Goal: Use online tool/utility: Utilize a website feature to perform a specific function

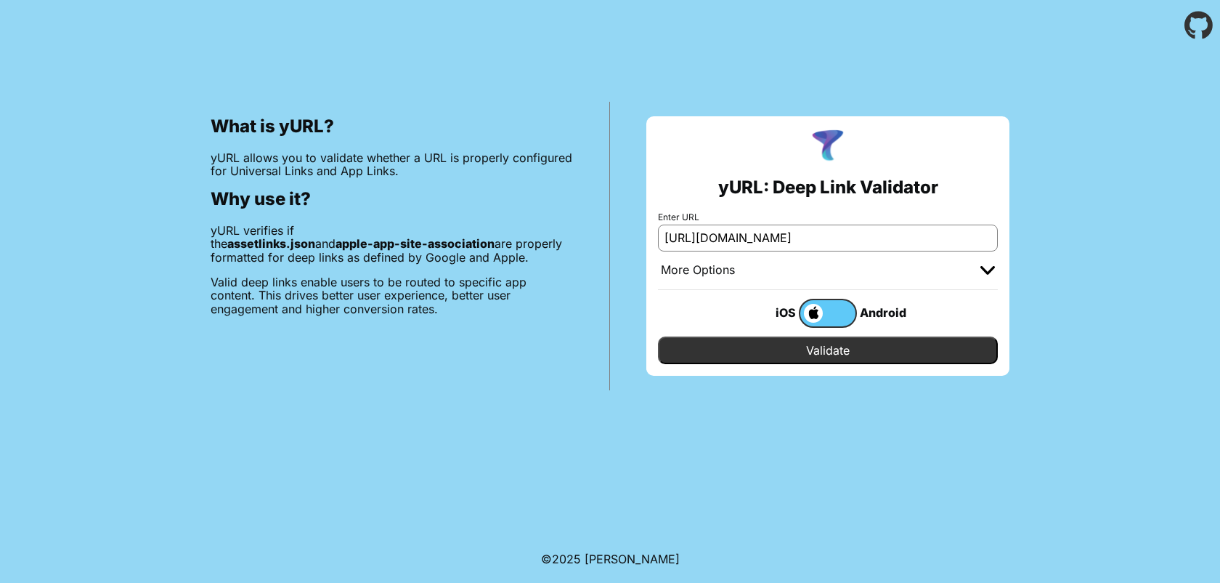
scroll to position [0, 46]
type input "[URL][DOMAIN_NAME]"
click at [830, 353] on input "Validate" at bounding box center [828, 350] width 340 height 28
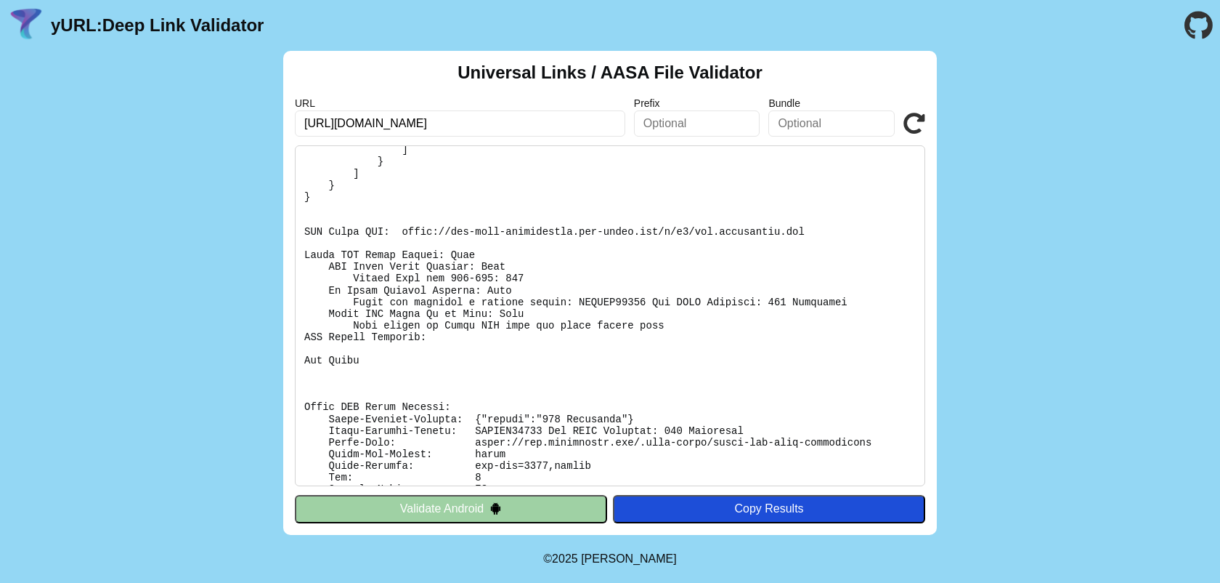
scroll to position [182, 0]
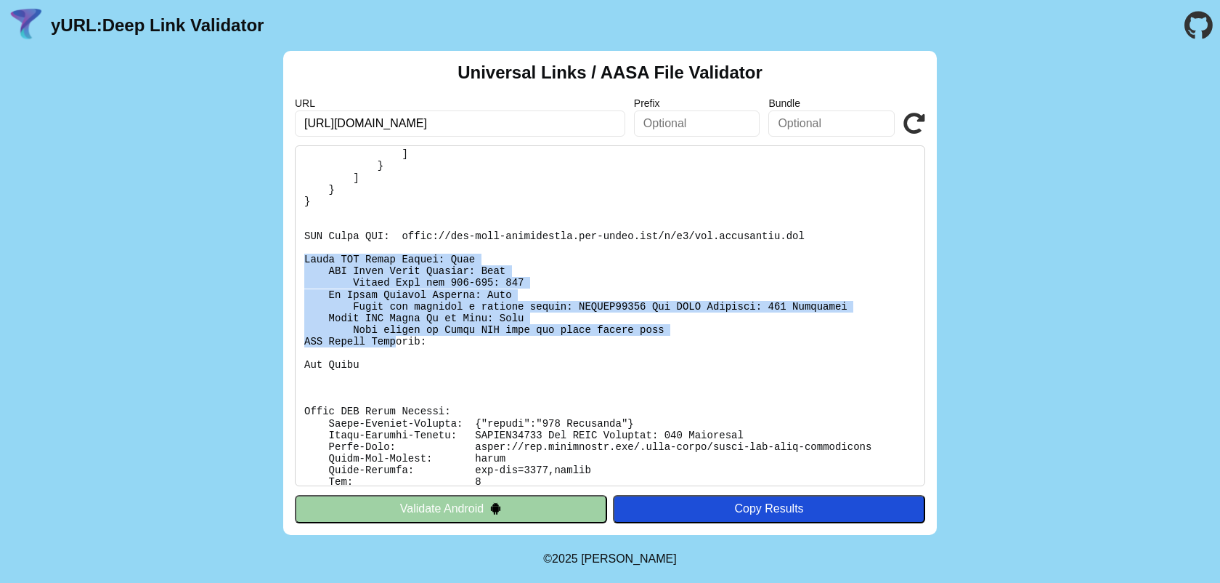
drag, startPoint x: 303, startPoint y: 257, endPoint x: 395, endPoint y: 341, distance: 124.5
click at [395, 341] on pre at bounding box center [610, 315] width 631 height 341
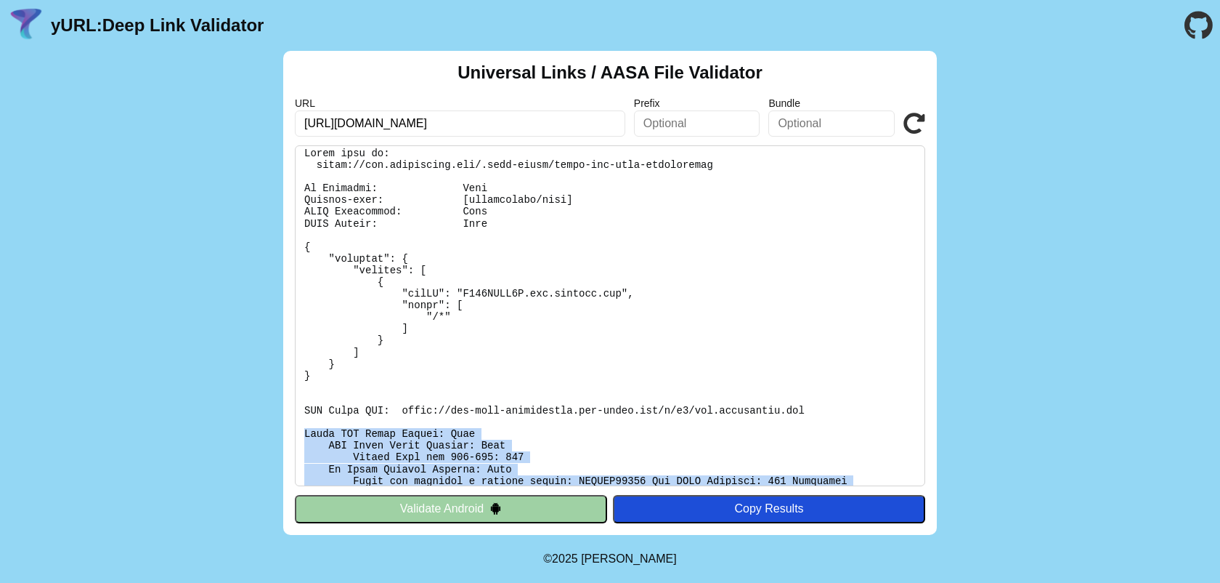
scroll to position [0, 0]
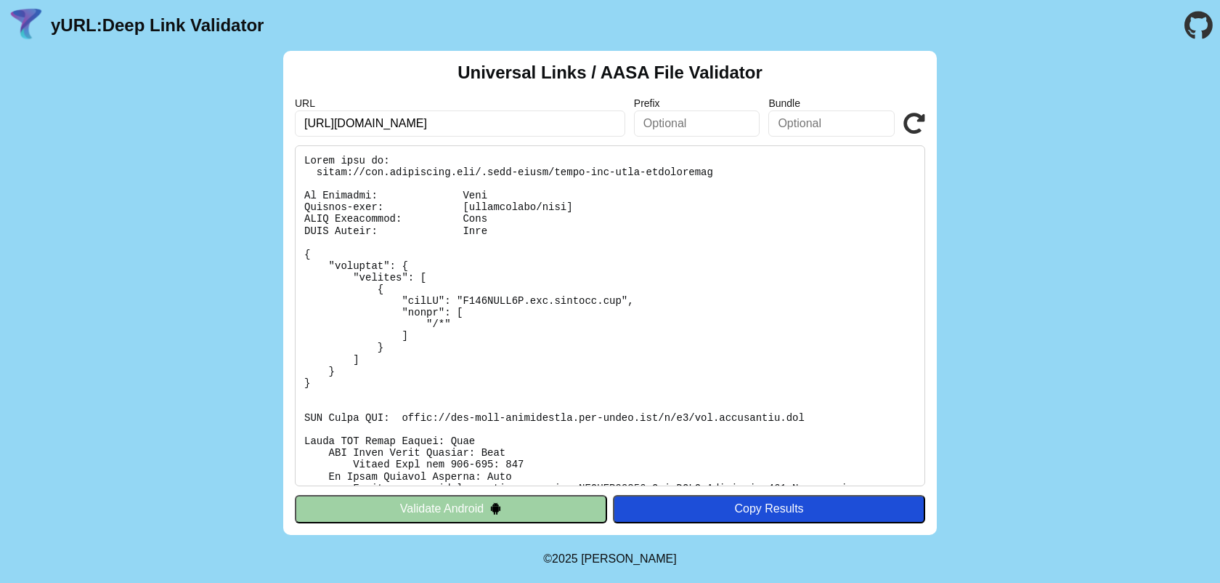
click at [346, 124] on input "[URL][DOMAIN_NAME]" at bounding box center [460, 123] width 331 height 26
type input "https://stage-api.eventusapp.com/.well-known/apple-app-site-association"
click at [925, 123] on div "Universal Links / AASA File Validator URL https://stage-api.eventusapp.com/.wel…" at bounding box center [610, 293] width 654 height 484
click at [920, 123] on icon at bounding box center [915, 124] width 22 height 22
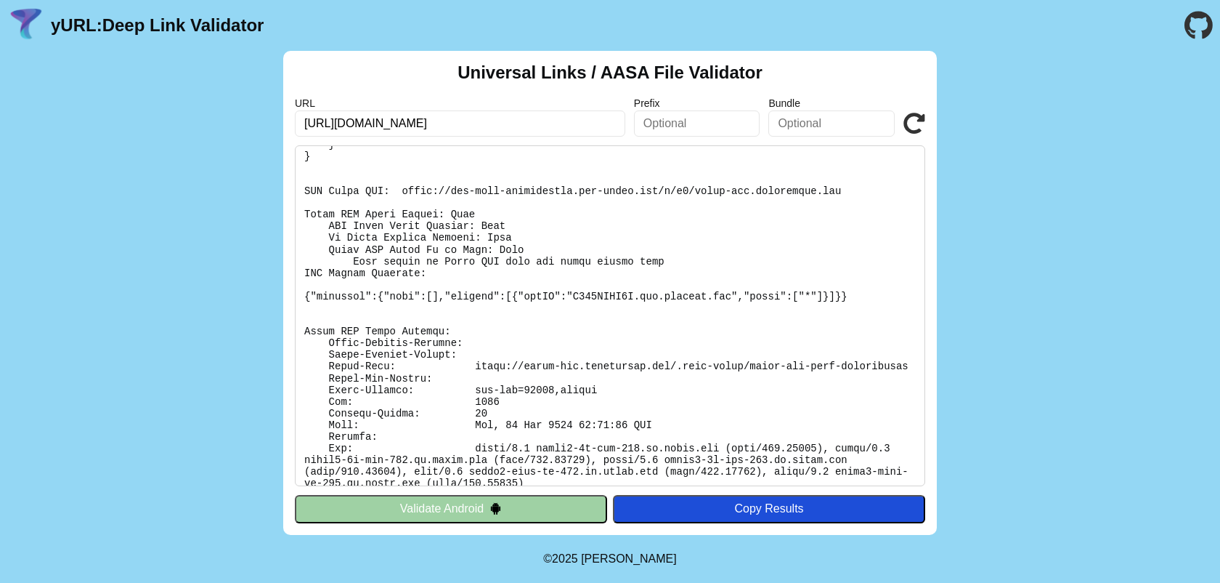
scroll to position [251, 0]
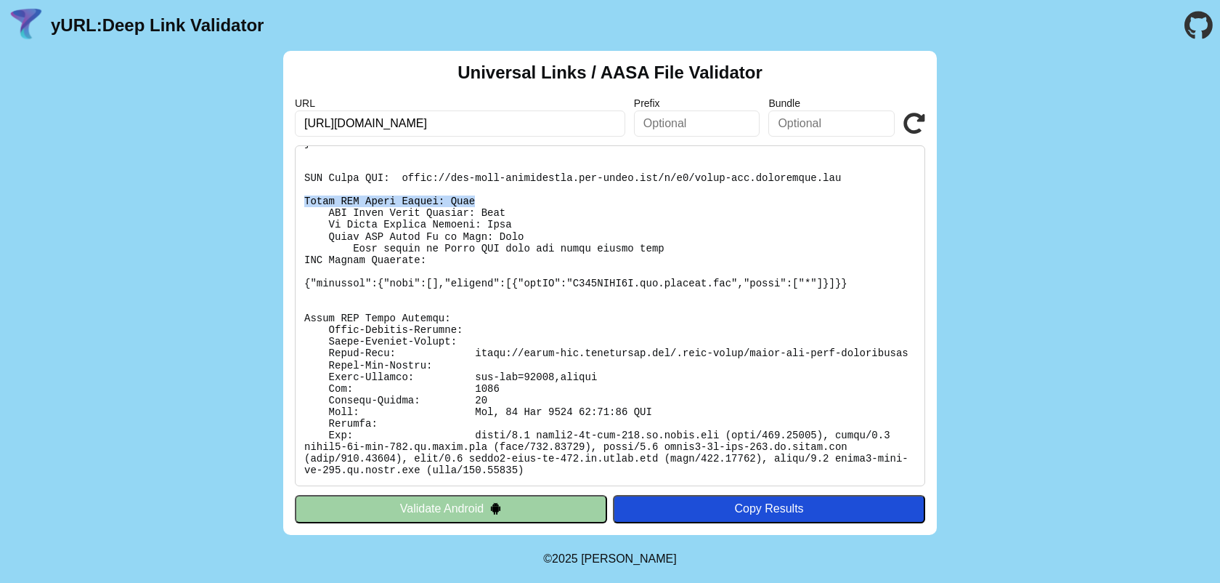
drag, startPoint x: 302, startPoint y: 192, endPoint x: 480, endPoint y: 188, distance: 178.0
click at [480, 188] on pre at bounding box center [610, 315] width 631 height 341
copy pre "Apple CDN Cache Checks: Fail"
click at [365, 126] on input "https://stage-api.eventusapp.com/.well-known/apple-app-site-association" at bounding box center [460, 123] width 331 height 26
drag, startPoint x: 365, startPoint y: 126, endPoint x: 383, endPoint y: 126, distance: 18.2
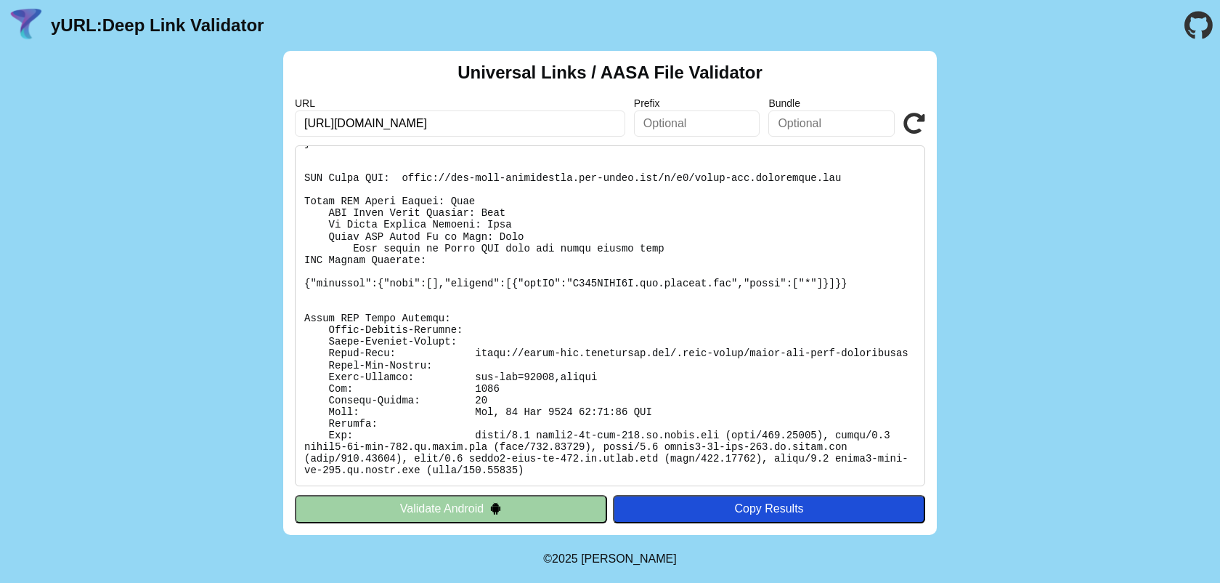
click at [383, 126] on input "https://stage-api.eventusapp.com/.well-known/apple-app-site-association" at bounding box center [460, 123] width 331 height 26
click at [590, 131] on input "https://stage-api.eventusapp.com/.well-known/apple-app-site-association" at bounding box center [460, 123] width 331 height 26
paste input "text"
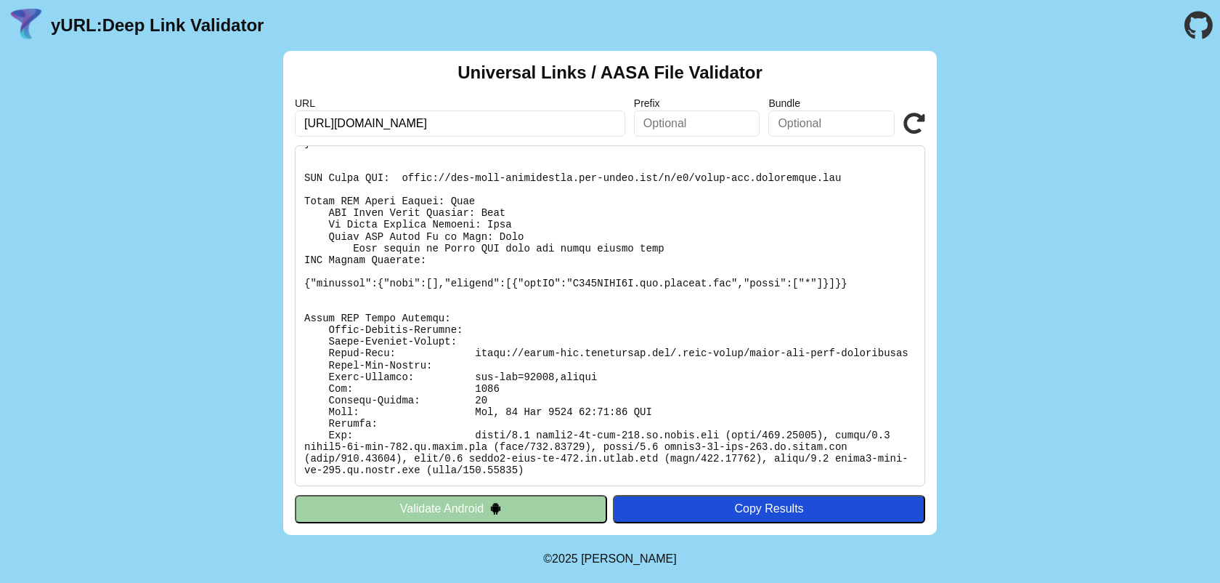
scroll to position [0, 61]
type input "https://api.eventusapp.com/.well-known/apple-app-site-association"
click at [912, 128] on icon at bounding box center [915, 124] width 22 height 22
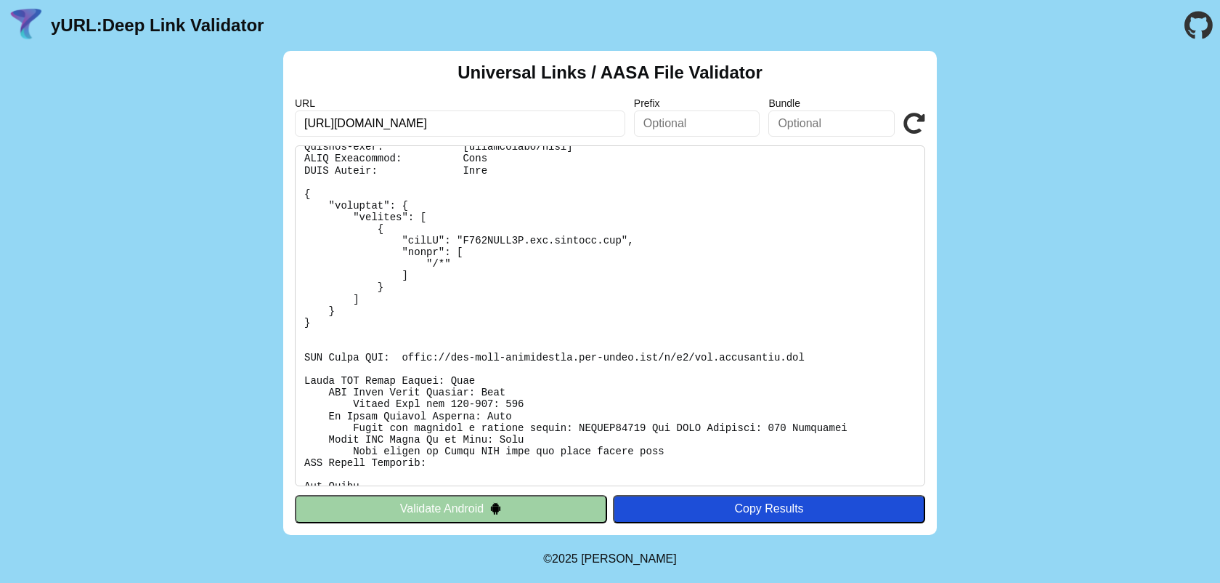
scroll to position [65, 0]
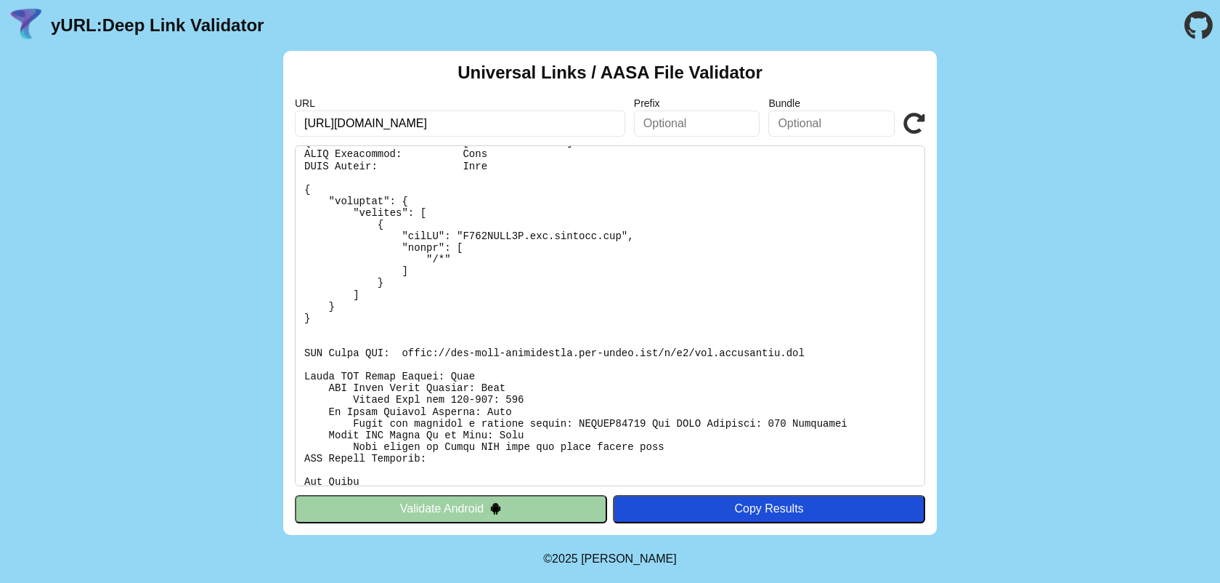
click at [404, 352] on pre at bounding box center [610, 315] width 631 height 341
drag, startPoint x: 402, startPoint y: 352, endPoint x: 822, endPoint y: 350, distance: 419.1
click at [822, 350] on pre at bounding box center [610, 315] width 631 height 341
copy pre "https://app-site-association.cdn-apple.com/a/v1/api.eventusapp.com"
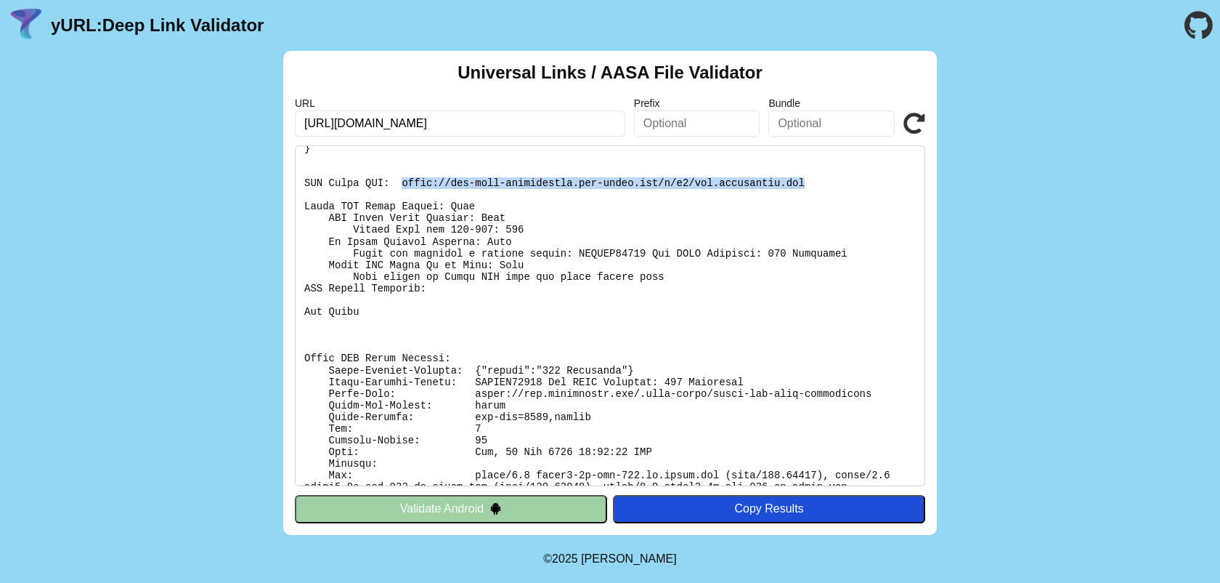
scroll to position [275, 0]
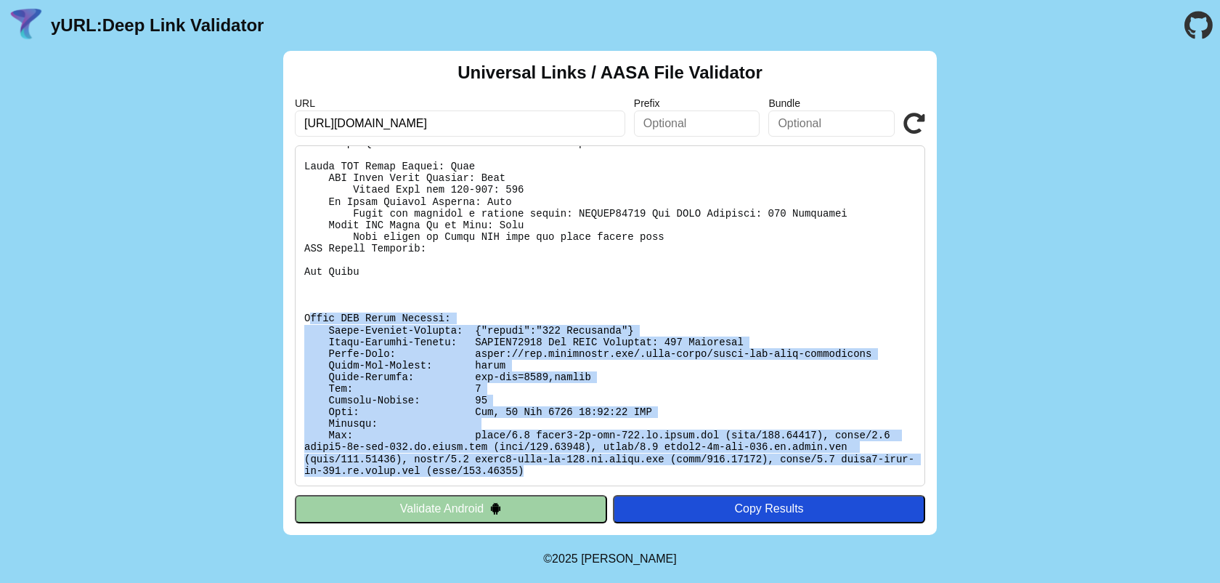
drag, startPoint x: 308, startPoint y: 316, endPoint x: 696, endPoint y: 478, distance: 420.4
click at [696, 478] on pre at bounding box center [610, 315] width 631 height 341
copy pre "pple CDN Debug Headers: Apple-Failure-Details: {"status":"403 Forbidden"} Apple…"
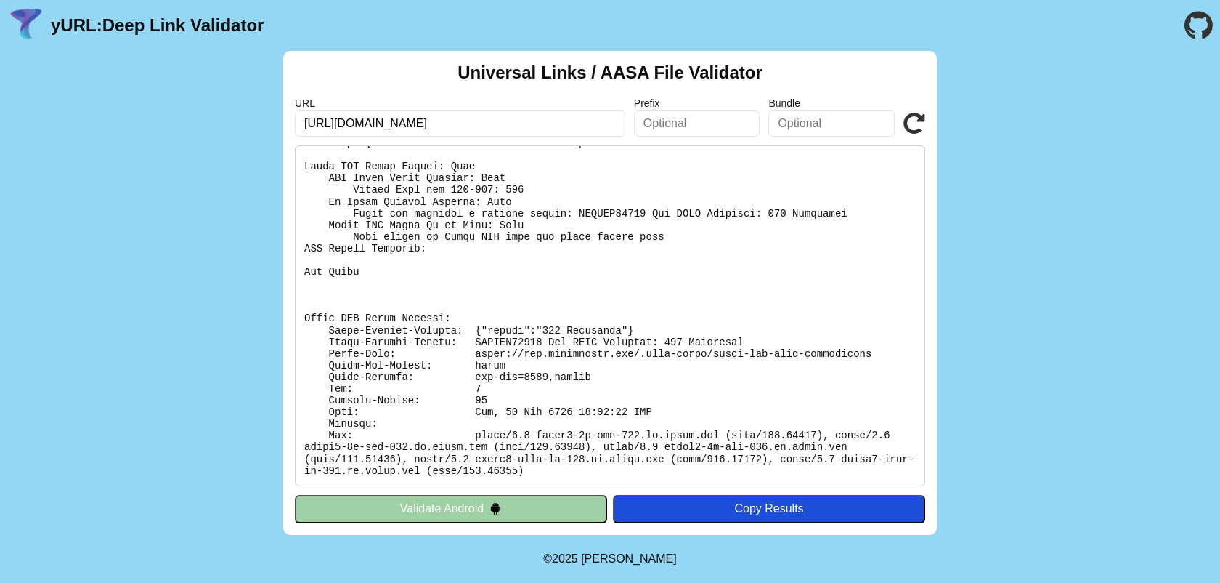
click at [405, 125] on input "[URL][DOMAIN_NAME]" at bounding box center [460, 123] width 331 height 26
click at [358, 126] on input "[URL][DOMAIN_NAME]" at bounding box center [460, 123] width 331 height 26
click at [440, 121] on input "https://virtualintros.eventusapp.com/.well-known/apple-app-site-association" at bounding box center [460, 123] width 331 height 26
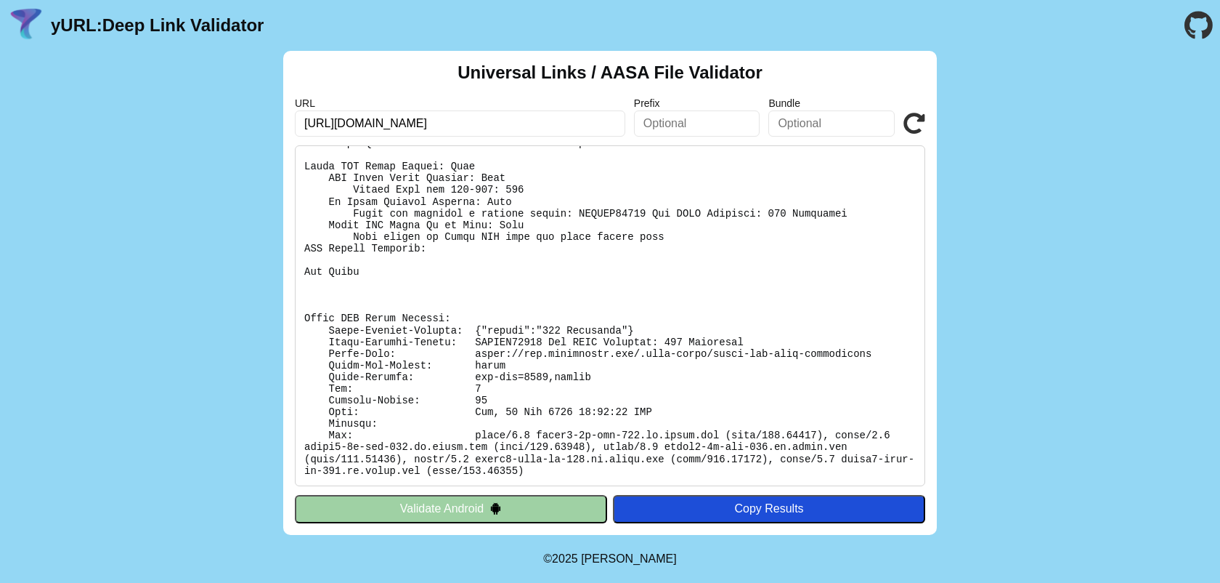
click at [440, 121] on input "https://virtualintros.eventusapp.com/.well-known/apple-app-site-association" at bounding box center [460, 123] width 331 height 26
type input "https://virtualintros.com/.well-known/apple-app-site-association"
click at [912, 131] on icon at bounding box center [915, 124] width 22 height 22
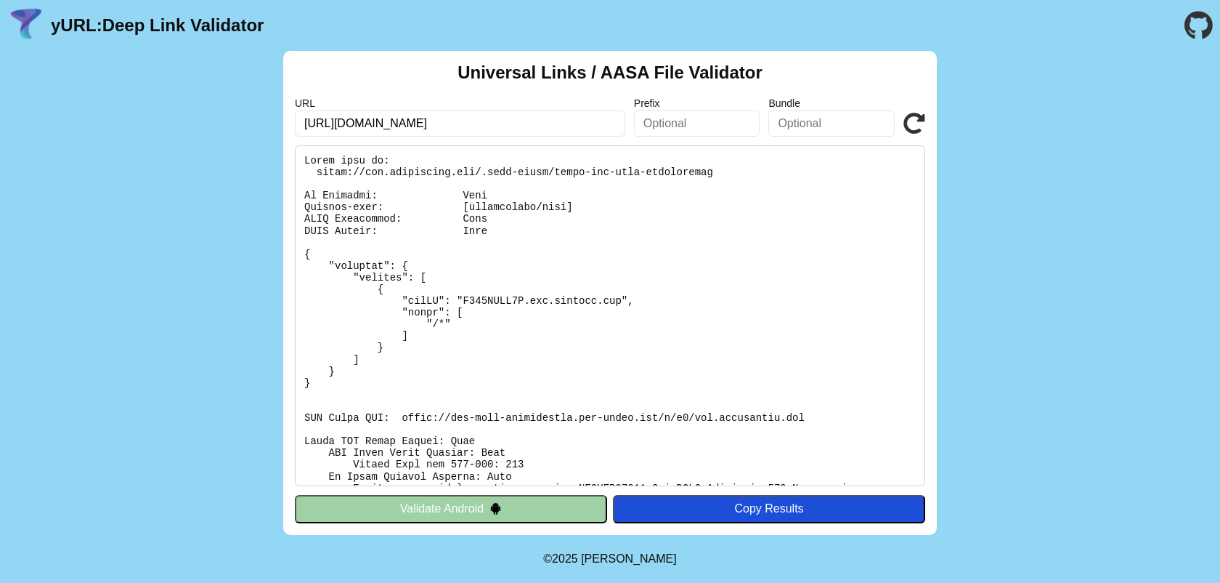
click at [349, 123] on input "[URL][DOMAIN_NAME]" at bounding box center [460, 123] width 331 height 26
click at [345, 129] on input "https://api.eventusapp.com/.well-known/apple-app-site-association" at bounding box center [460, 123] width 331 height 26
type input "https://stage-api.eventusapp.com/.well-known/apple-app-site-association"
click at [920, 120] on icon at bounding box center [915, 124] width 22 height 22
